Goal: Task Accomplishment & Management: Manage account settings

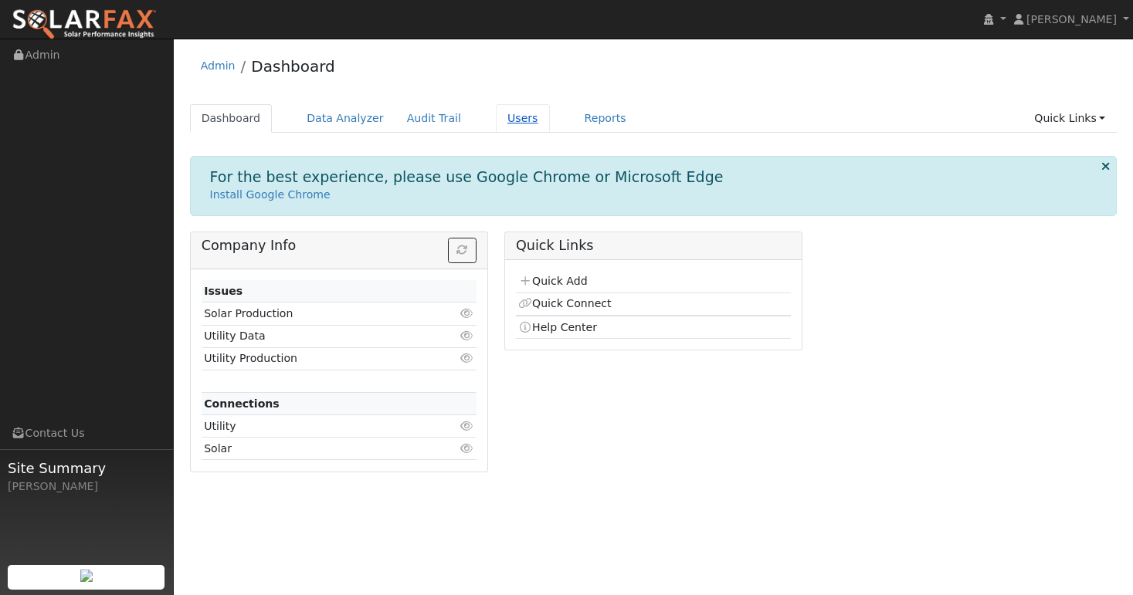
click at [510, 122] on link "Users" at bounding box center [523, 118] width 54 height 29
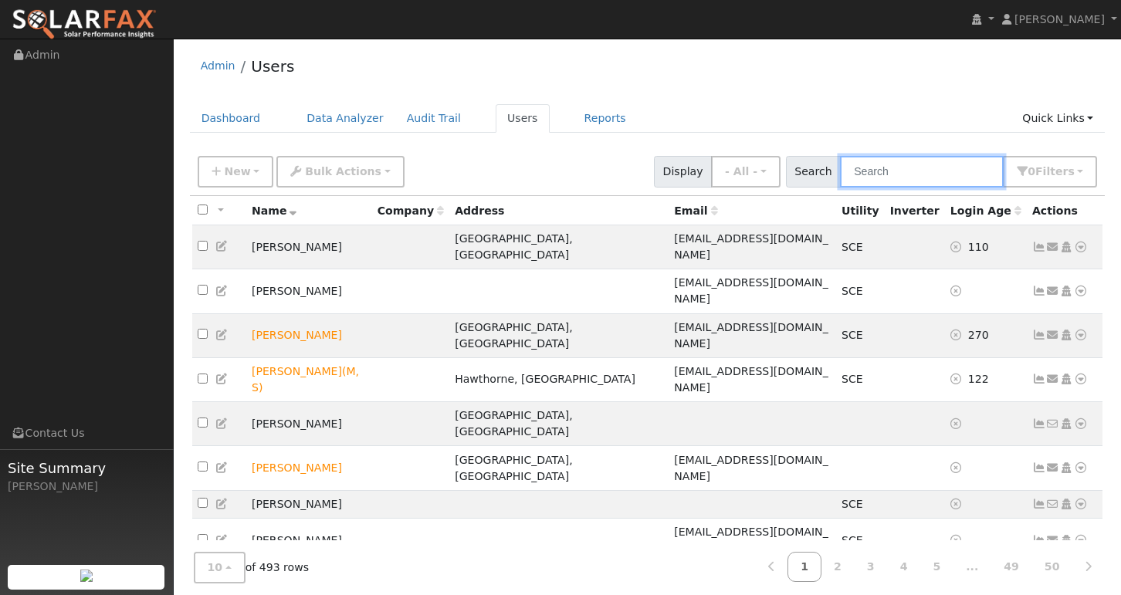
click at [955, 177] on input "text" at bounding box center [922, 172] width 164 height 32
paste input "[EMAIL_ADDRESS][DOMAIN_NAME]"
type input "halvarezochoa@gmail.com"
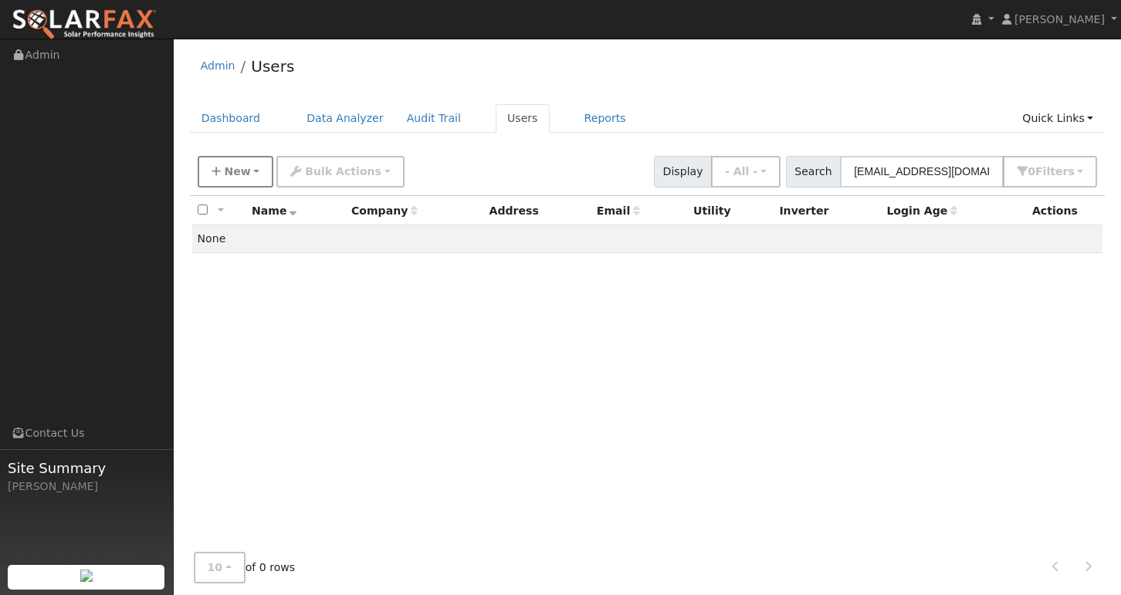
click at [237, 167] on span "New" at bounding box center [237, 171] width 26 height 12
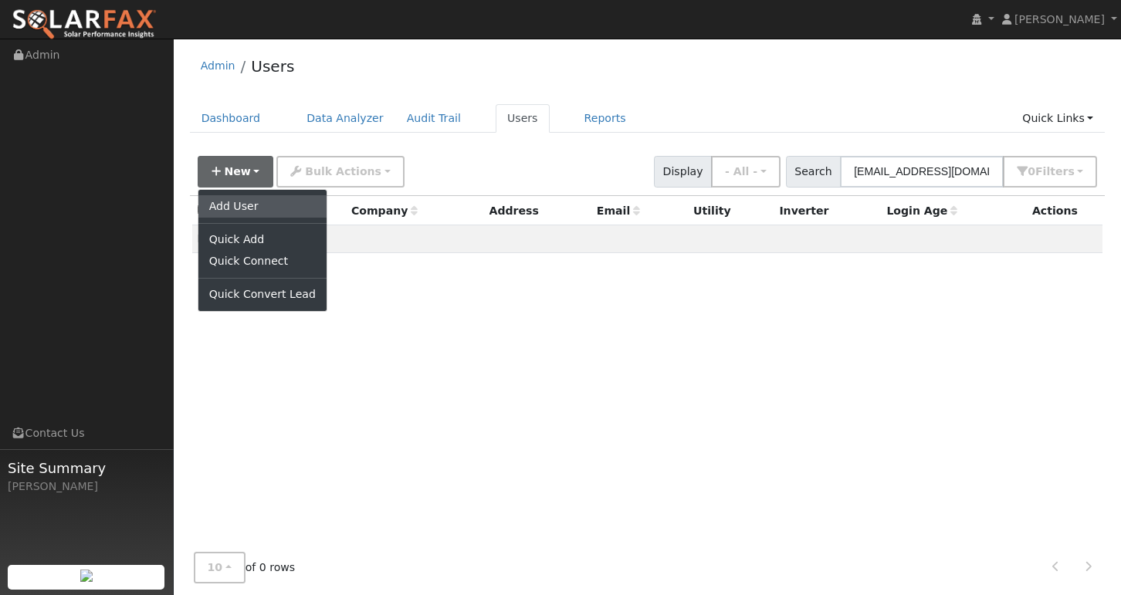
click at [253, 205] on link "Add User" at bounding box center [262, 206] width 128 height 22
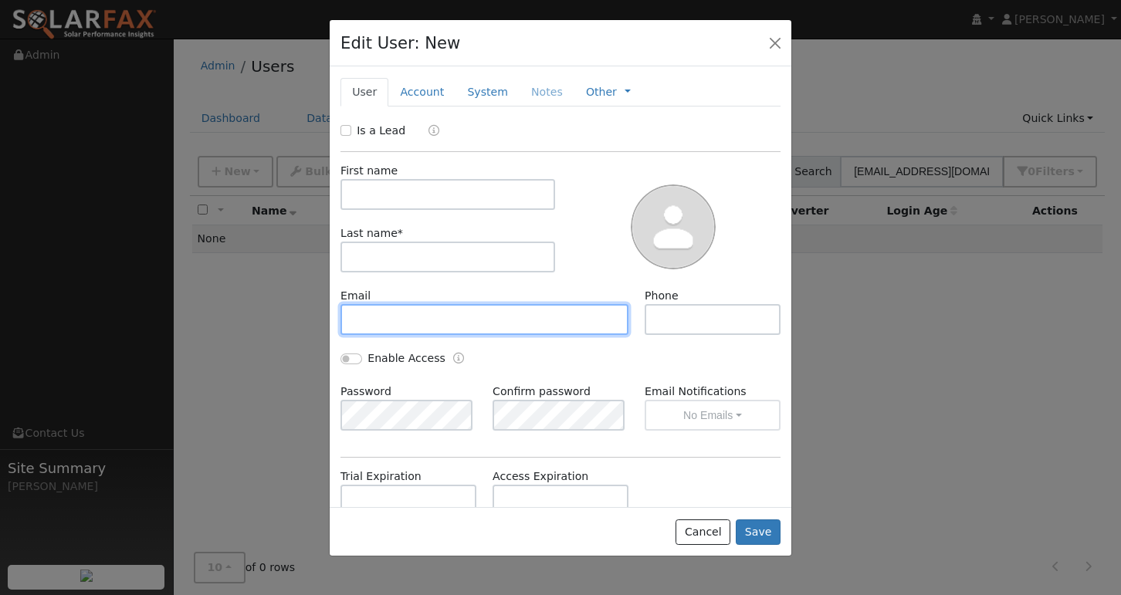
paste input "halvarezochoa@gmail.com"
type input "halvarezochoa@gmail.com"
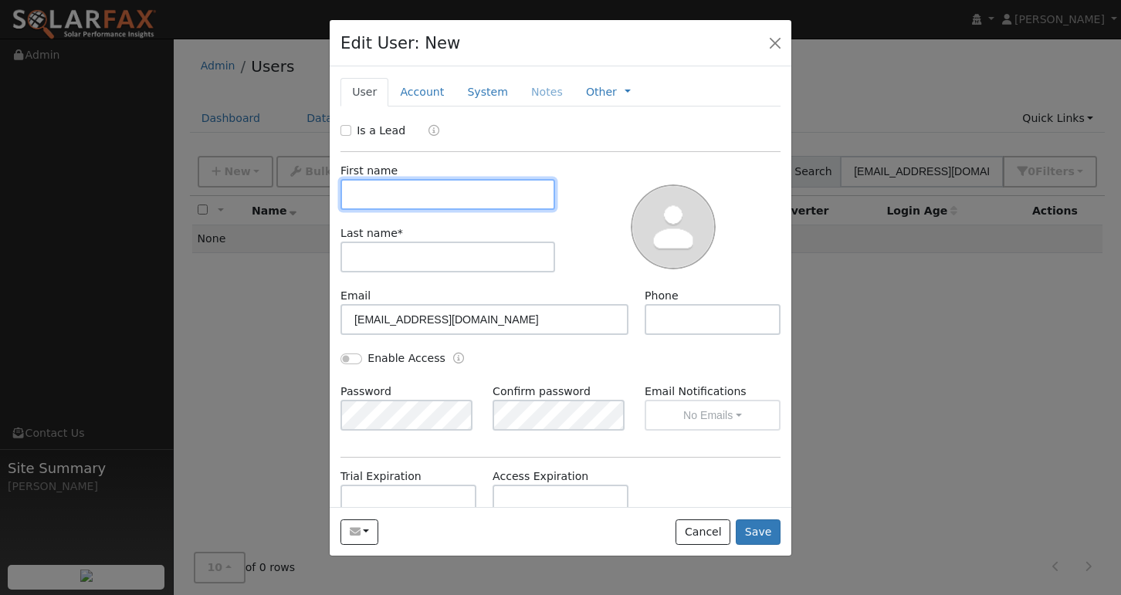
click at [428, 192] on input "text" at bounding box center [448, 194] width 215 height 31
type input "hECTOR"
click at [423, 198] on input "hECTOR" at bounding box center [448, 194] width 215 height 31
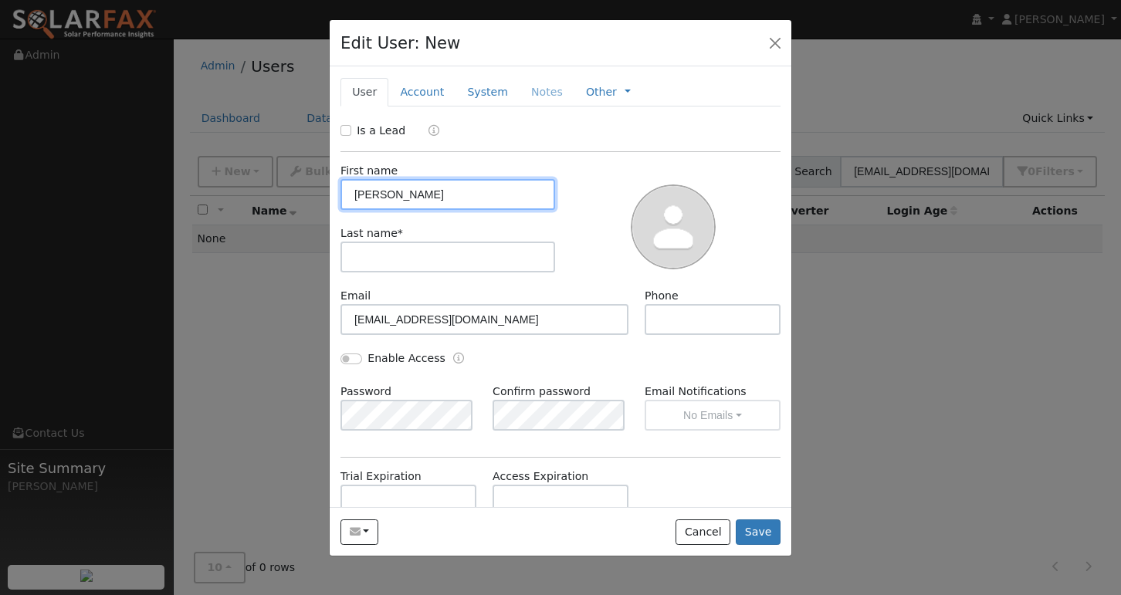
type input "HECTOR"
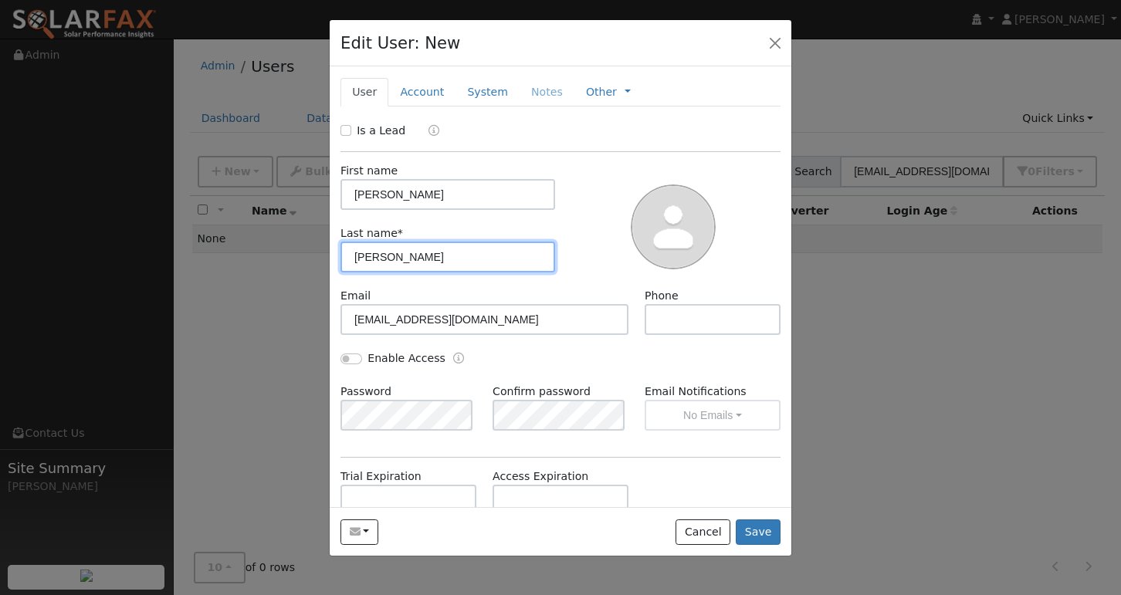
type input "ALVAREZ"
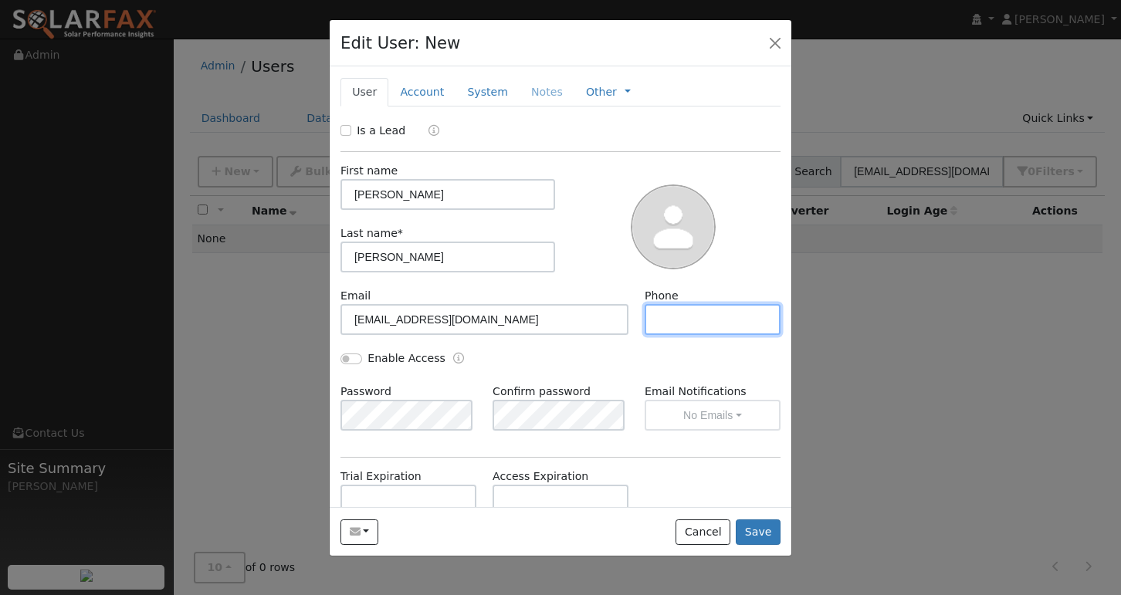
paste input "(714) 321-6575"
type input "(714) 321-6575"
click at [760, 529] on button "Save" at bounding box center [758, 533] width 45 height 26
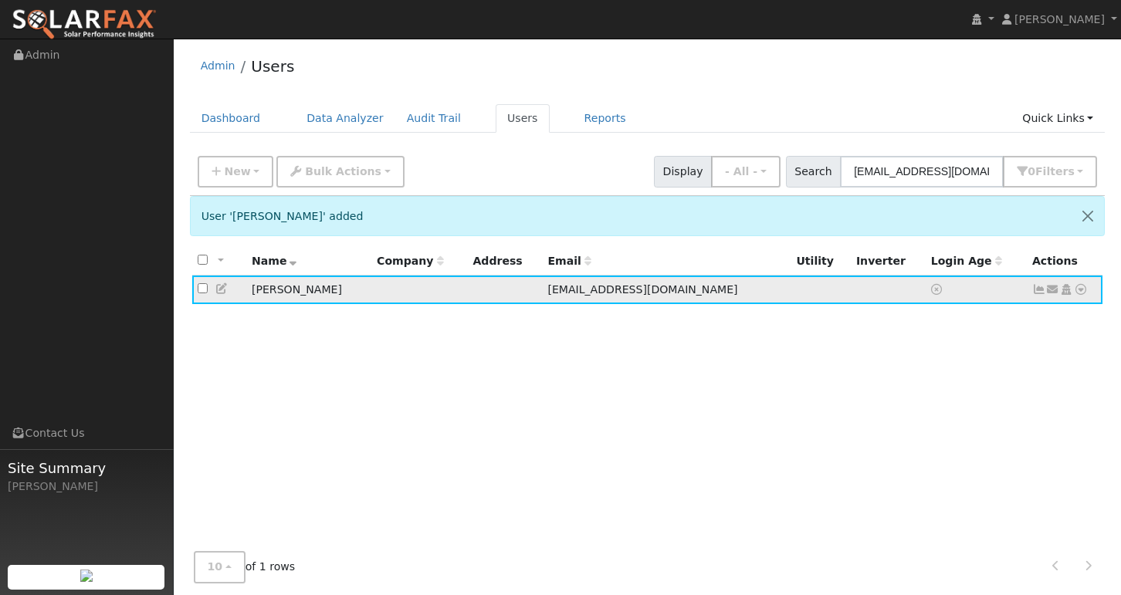
click at [1038, 288] on icon at bounding box center [1040, 289] width 14 height 11
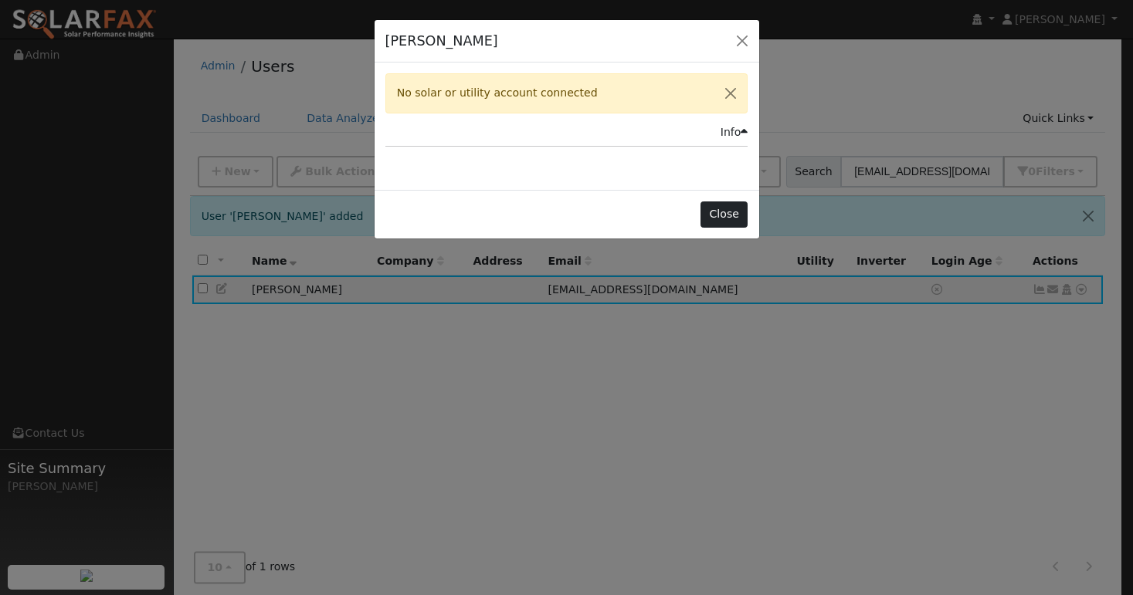
click at [734, 207] on button "Close" at bounding box center [723, 215] width 47 height 26
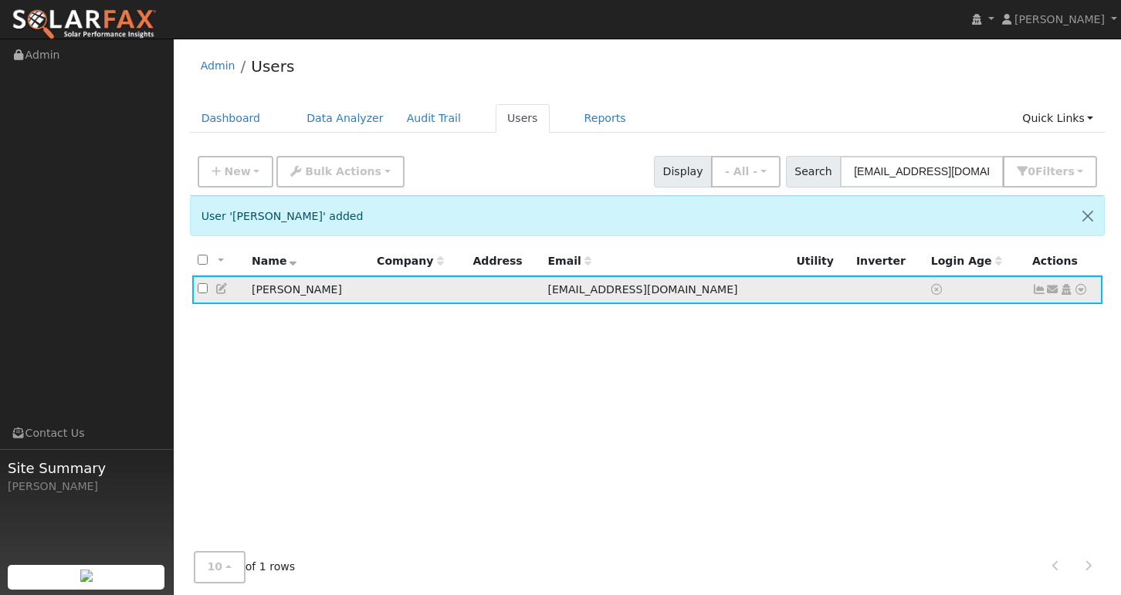
click at [1079, 293] on icon at bounding box center [1081, 289] width 14 height 11
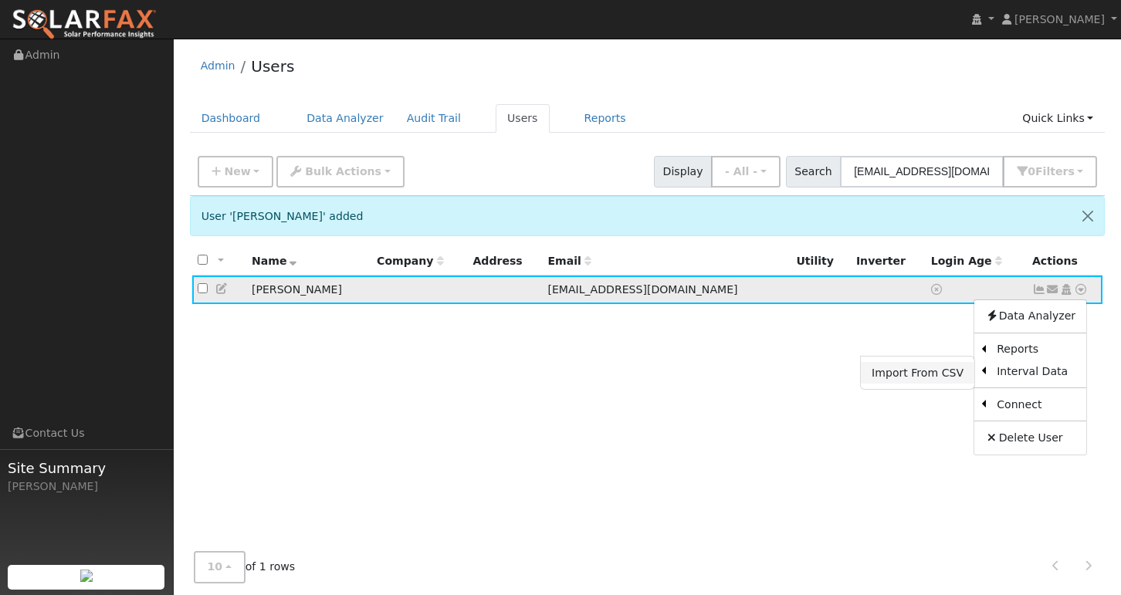
click at [906, 382] on link "Import From CSV" at bounding box center [918, 373] width 114 height 22
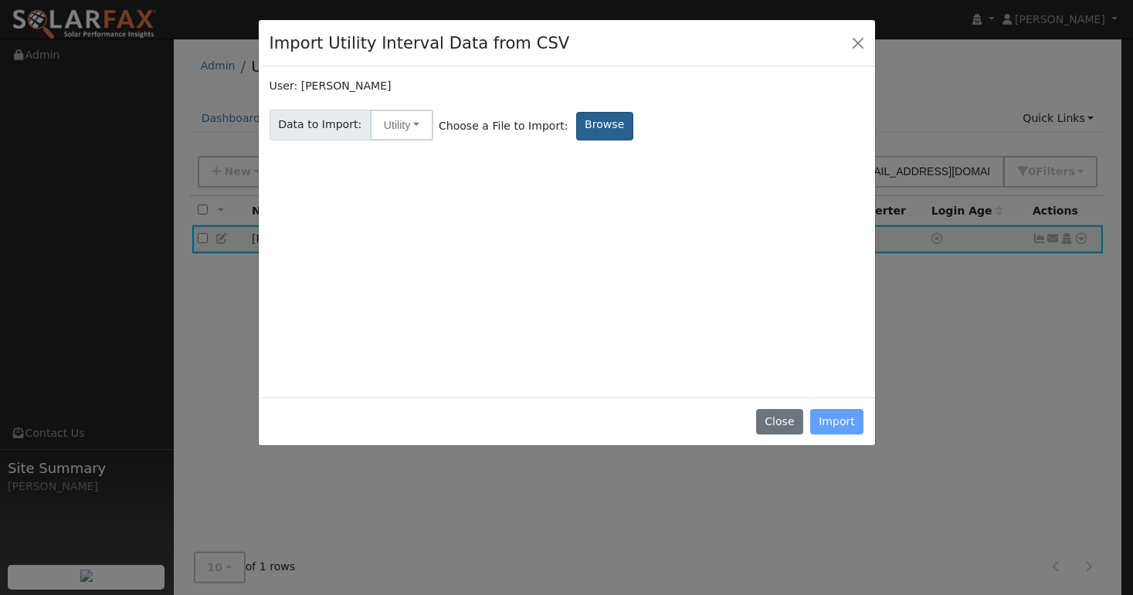
click at [598, 123] on label "Browse" at bounding box center [604, 126] width 57 height 29
click at [0, 0] on input "Browse" at bounding box center [0, 0] width 0 height 0
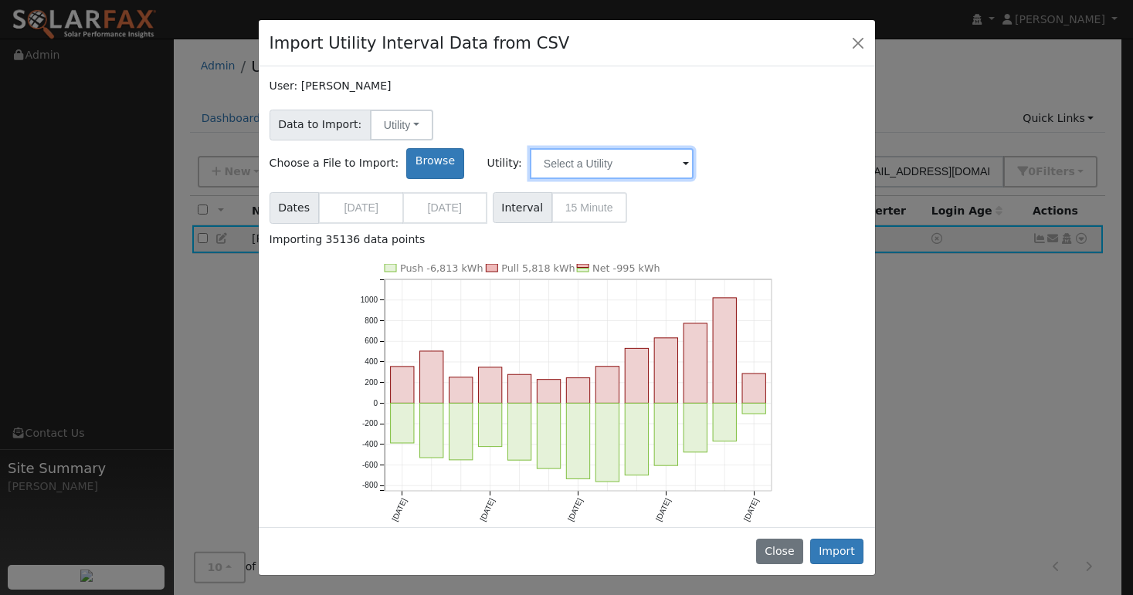
click at [694, 148] on input "text" at bounding box center [612, 163] width 164 height 31
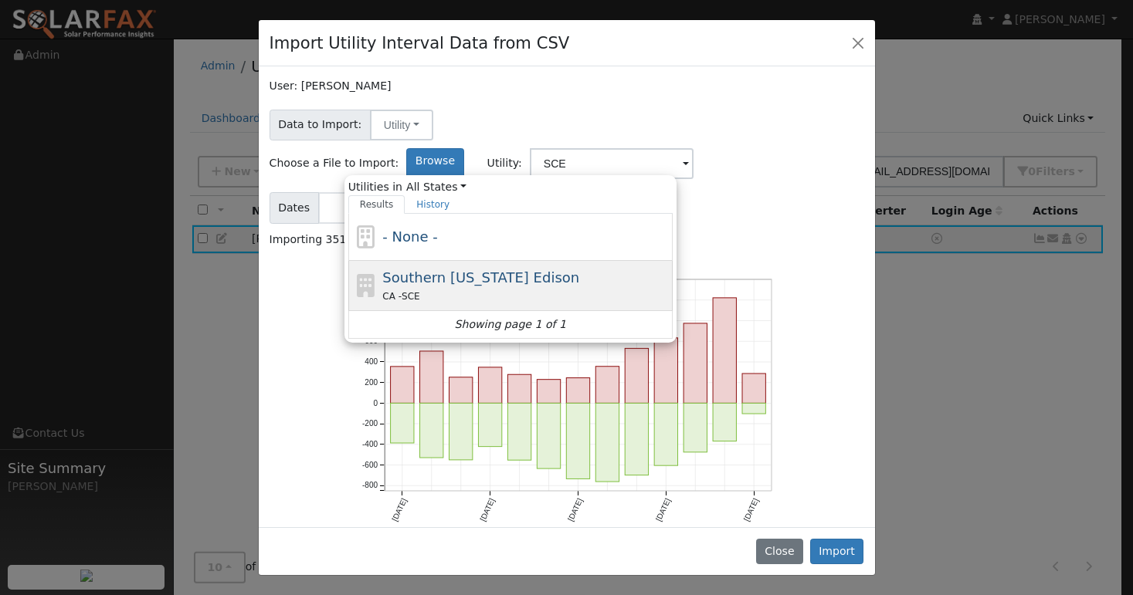
click at [653, 288] on div "CA - SCE" at bounding box center [525, 296] width 287 height 16
type input "Southern California Edison"
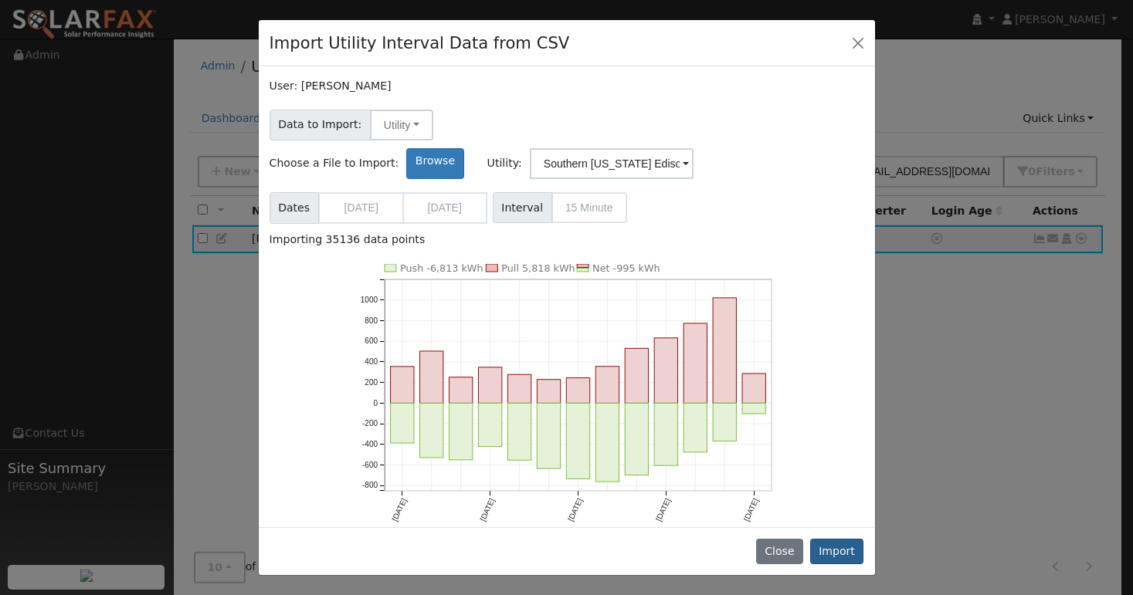
click at [837, 554] on button "Import" at bounding box center [837, 552] width 54 height 26
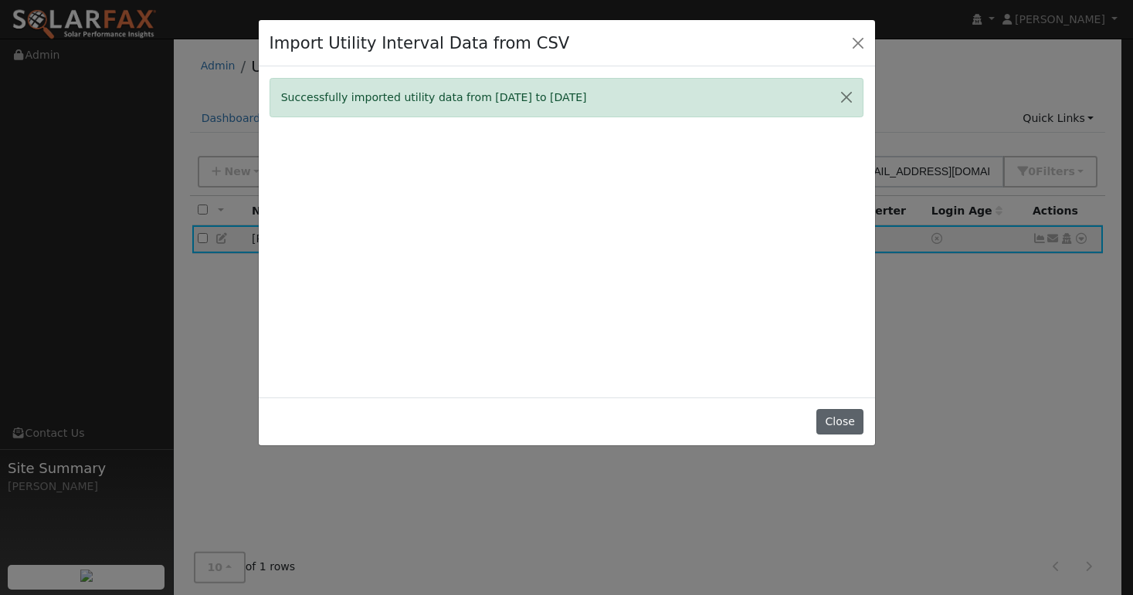
click at [849, 431] on button "Close" at bounding box center [839, 422] width 47 height 26
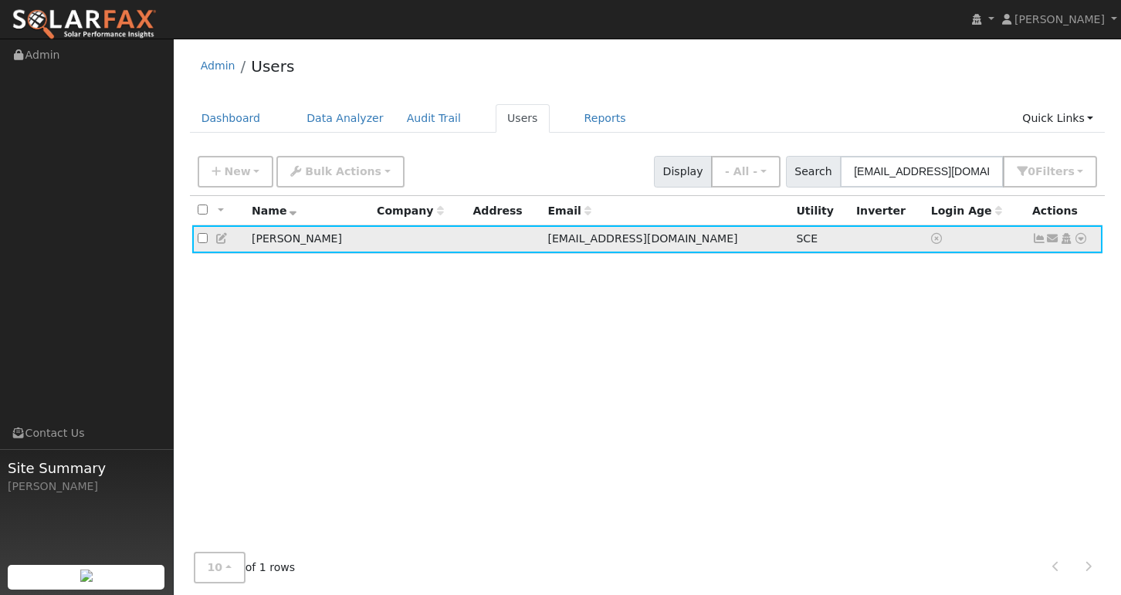
click at [1036, 238] on icon at bounding box center [1040, 238] width 14 height 11
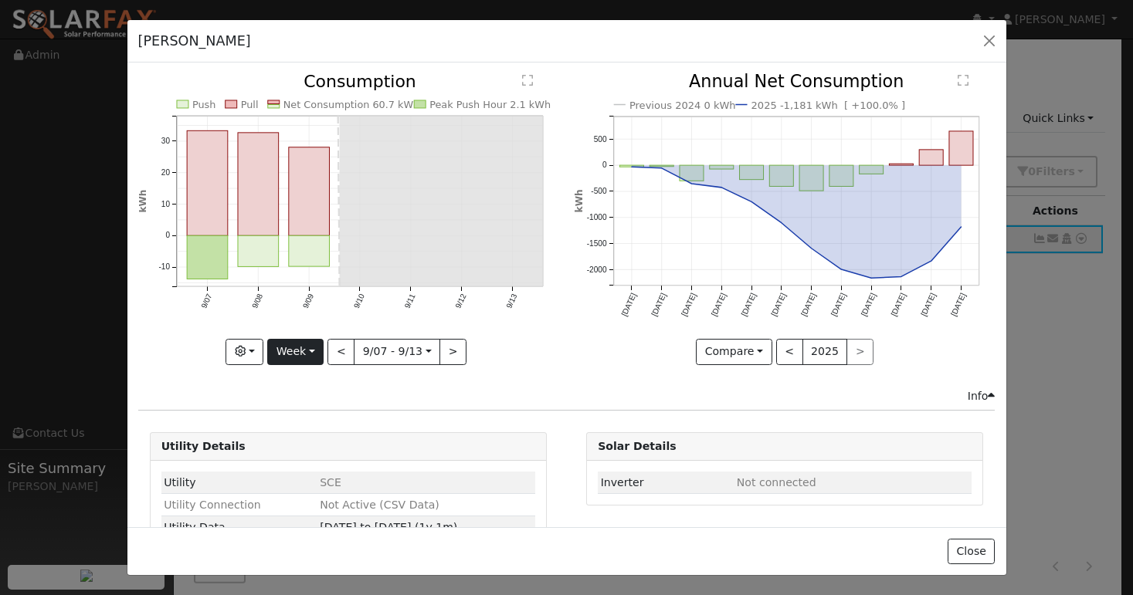
click at [301, 344] on button "Week" at bounding box center [295, 352] width 56 height 26
click at [300, 443] on link "Year" at bounding box center [321, 449] width 107 height 22
type input "2024-09-01"
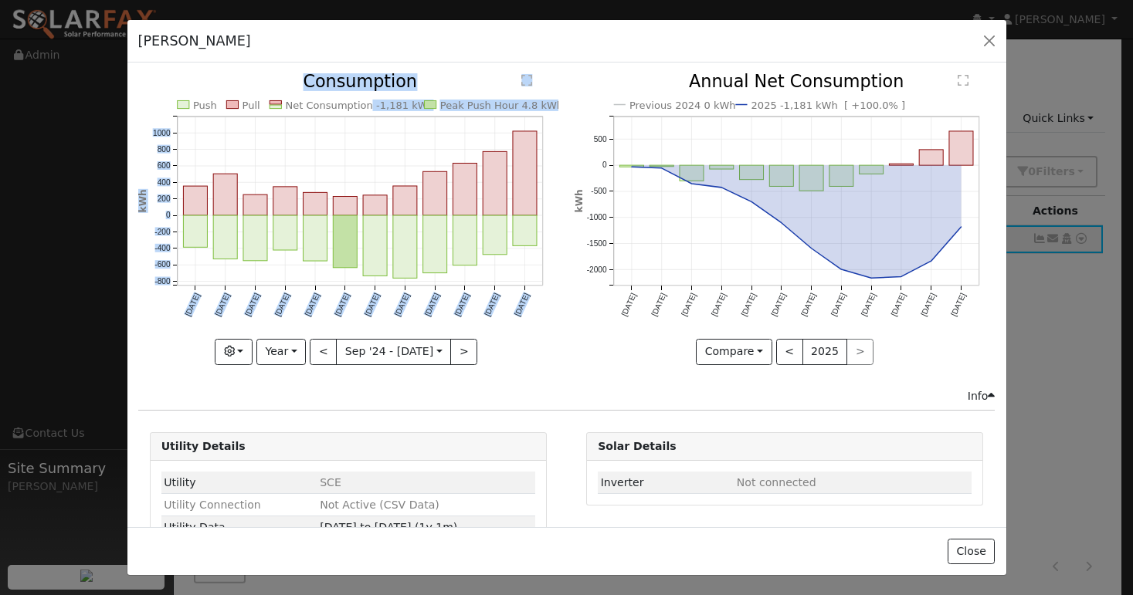
drag, startPoint x: 358, startPoint y: 106, endPoint x: 410, endPoint y: 103, distance: 51.8
click at [410, 103] on icon "Push Pull Net Consumption -1,181 kWh Peak Push Hour 4.8 kWh Sep '24 Oct '24 Nov…" at bounding box center [348, 213] width 420 height 281
drag, startPoint x: 412, startPoint y: 103, endPoint x: 366, endPoint y: 106, distance: 46.4
click at [366, 107] on icon "Push Pull Net Consumption -1,181 kWh Peak Push Hour 4.8 kWh Sep '24 Oct '24 Nov…" at bounding box center [348, 213] width 420 height 281
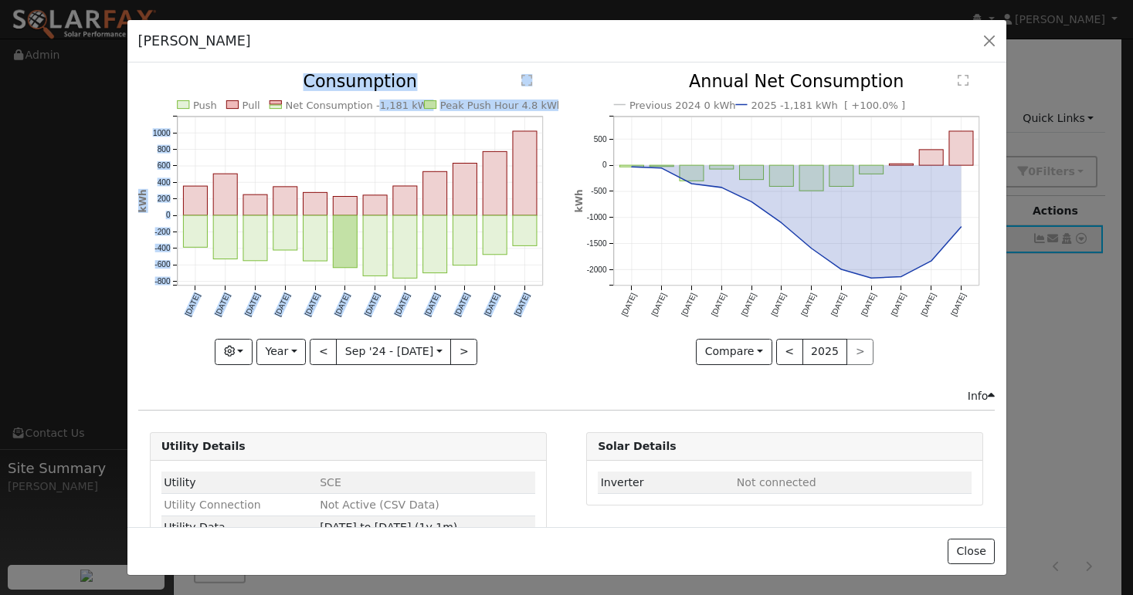
click at [371, 100] on text "Net Consumption -1,181 kWh" at bounding box center [359, 106] width 149 height 12
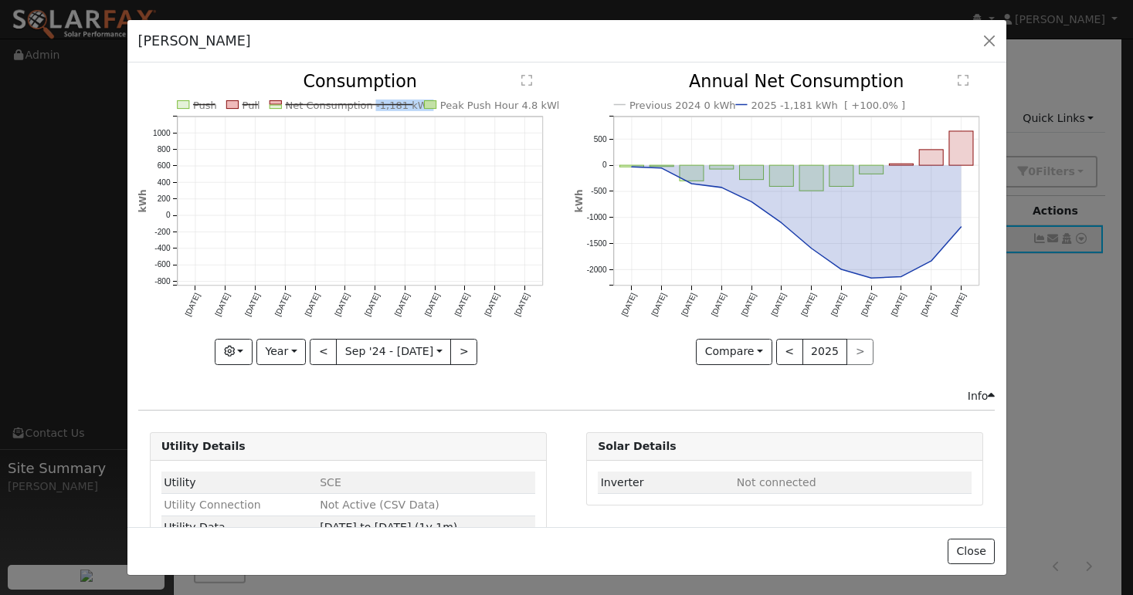
copy text "-1,181 kWh"
drag, startPoint x: 361, startPoint y: 110, endPoint x: 406, endPoint y: 106, distance: 45.8
click at [406, 106] on text "Net Consumption -1,181 kWh" at bounding box center [359, 106] width 149 height 12
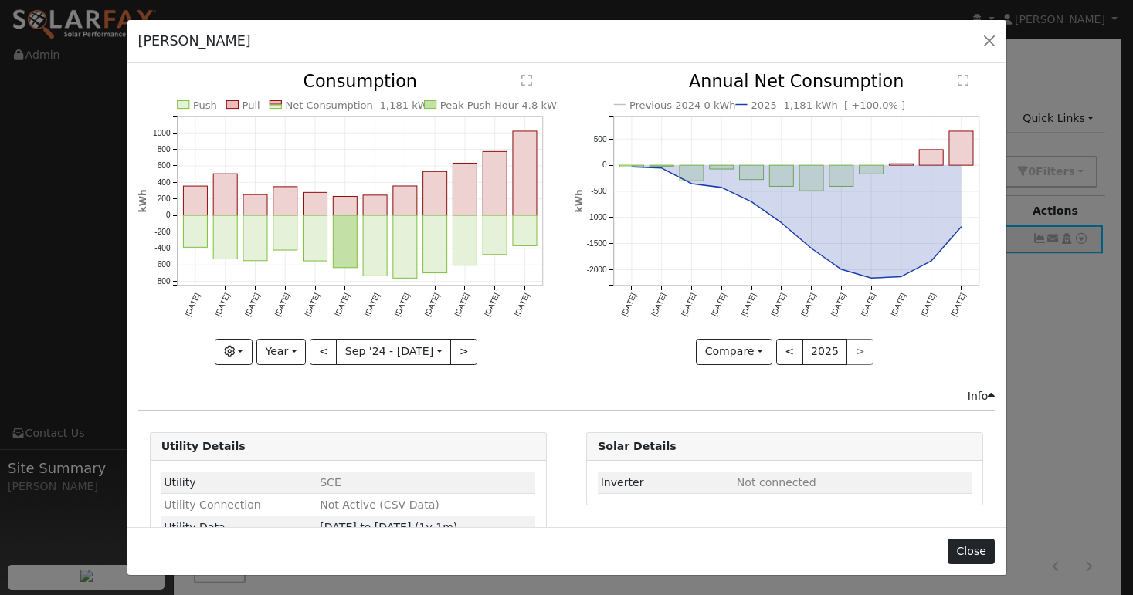
click at [969, 545] on button "Close" at bounding box center [971, 552] width 47 height 26
